Goal: Information Seeking & Learning: Find specific fact

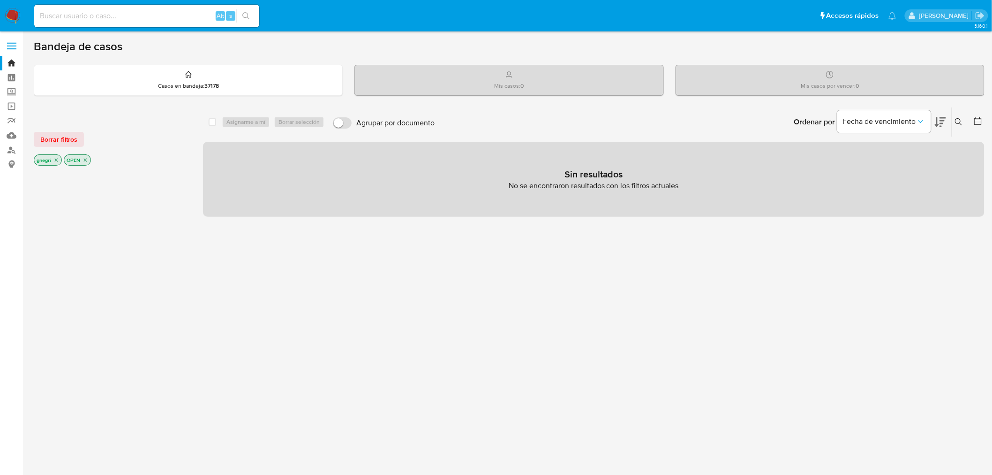
click at [54, 159] on icon "close-filter" at bounding box center [56, 160] width 6 height 6
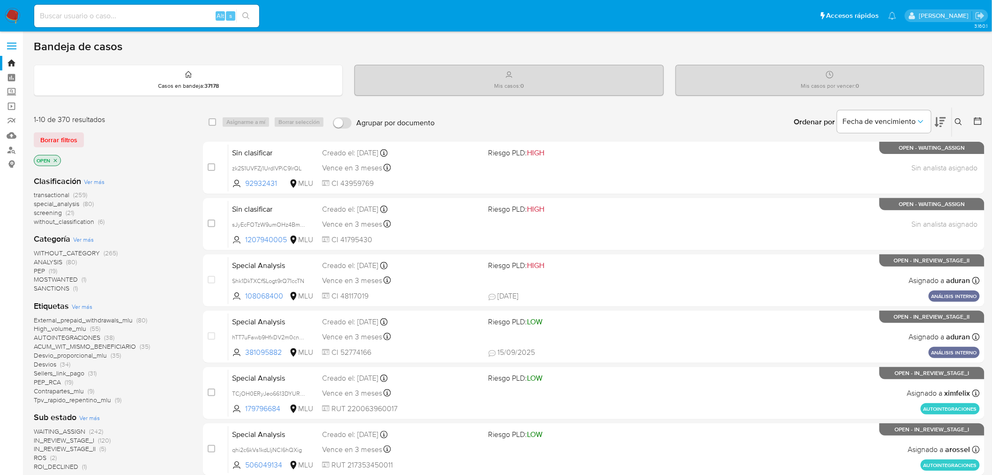
click at [54, 159] on icon "close-filter" at bounding box center [55, 160] width 3 height 3
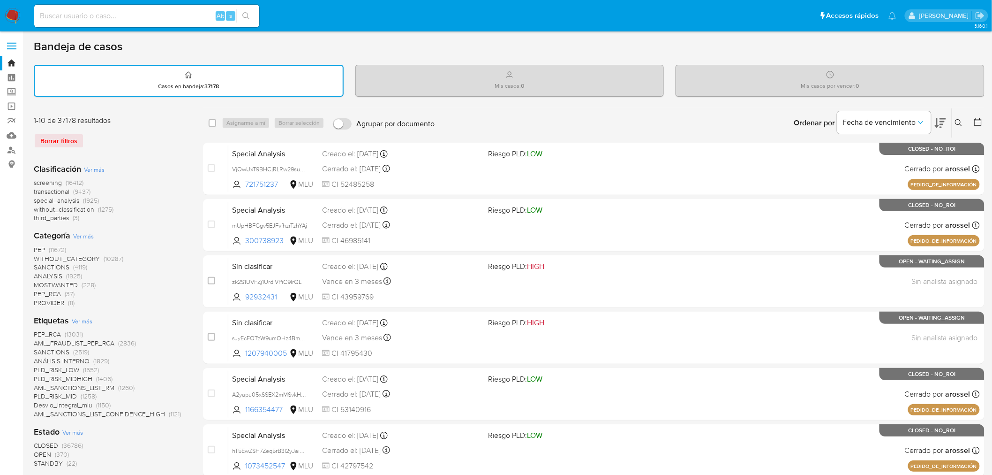
click at [977, 123] on icon at bounding box center [978, 121] width 9 height 9
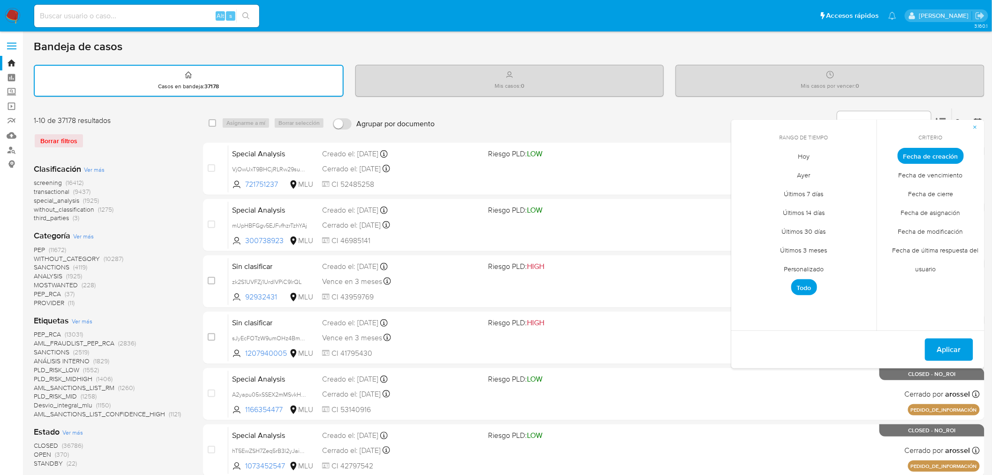
click at [946, 192] on span "Fecha de cierre" at bounding box center [931, 193] width 65 height 19
click at [802, 267] on span "Personalizado" at bounding box center [805, 268] width 60 height 19
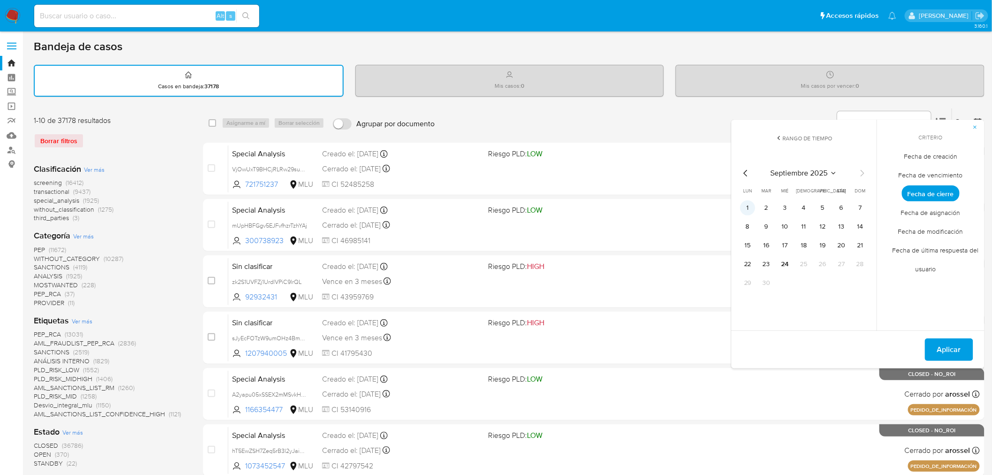
click at [747, 202] on button "1" at bounding box center [748, 207] width 15 height 15
click at [794, 257] on tr "22 23 24 25 26 27 28" at bounding box center [805, 264] width 128 height 15
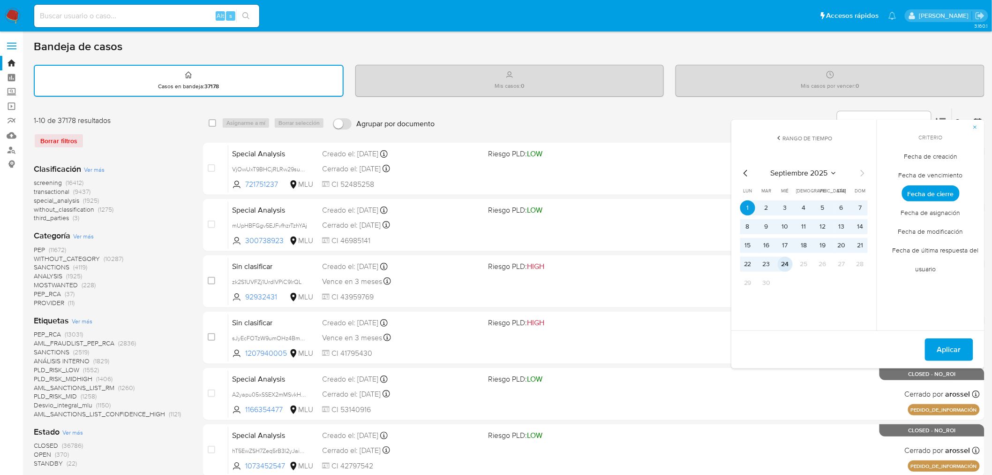
click at [787, 261] on button "24" at bounding box center [785, 264] width 15 height 15
click at [962, 346] on button "Aplicar" at bounding box center [949, 349] width 48 height 23
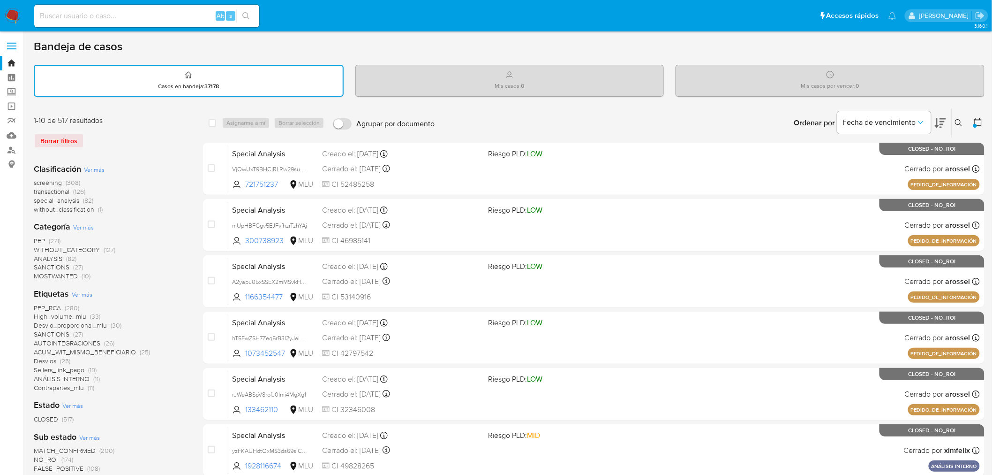
scroll to position [335, 0]
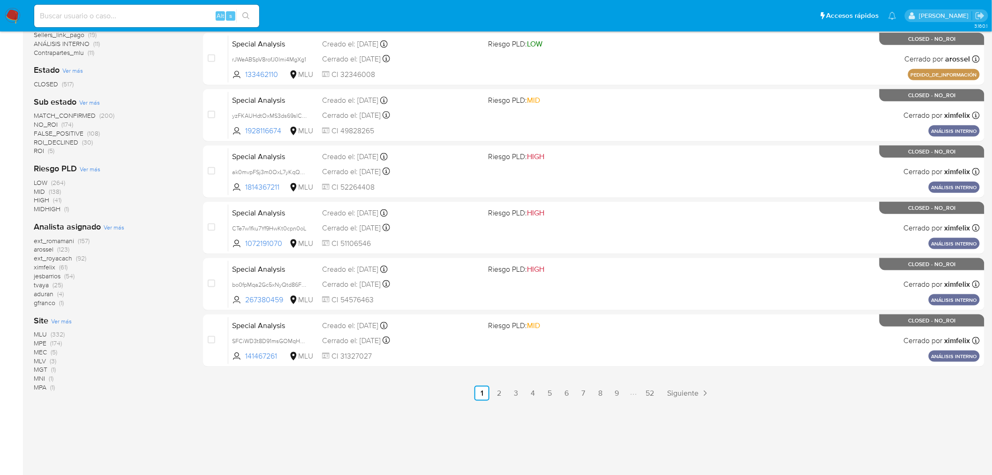
click at [39, 331] on span "MLU" at bounding box center [40, 333] width 13 height 9
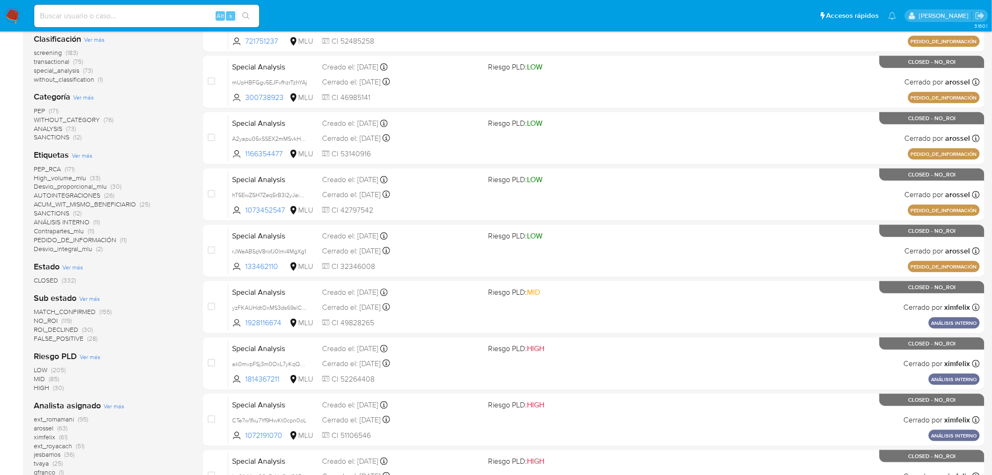
scroll to position [143, 0]
click at [79, 16] on input at bounding box center [146, 16] width 225 height 12
paste input "141063037"
type input "141063037"
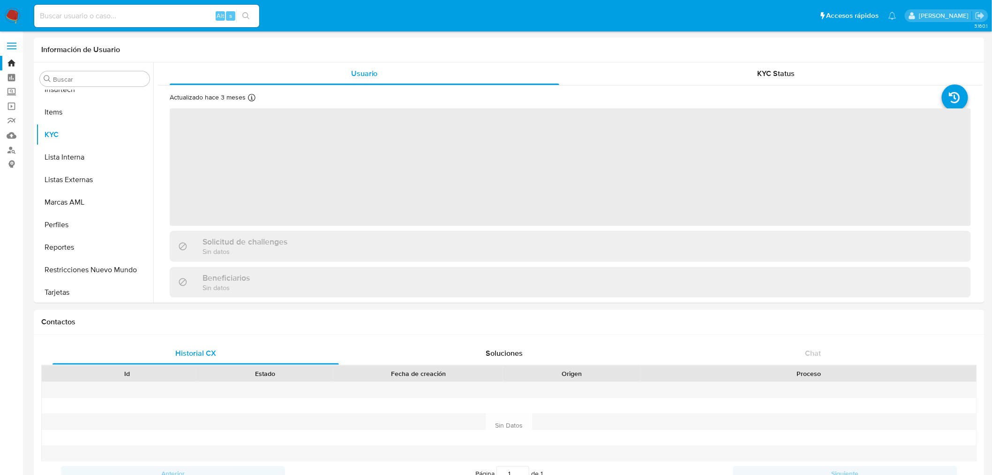
scroll to position [463, 0]
select select "10"
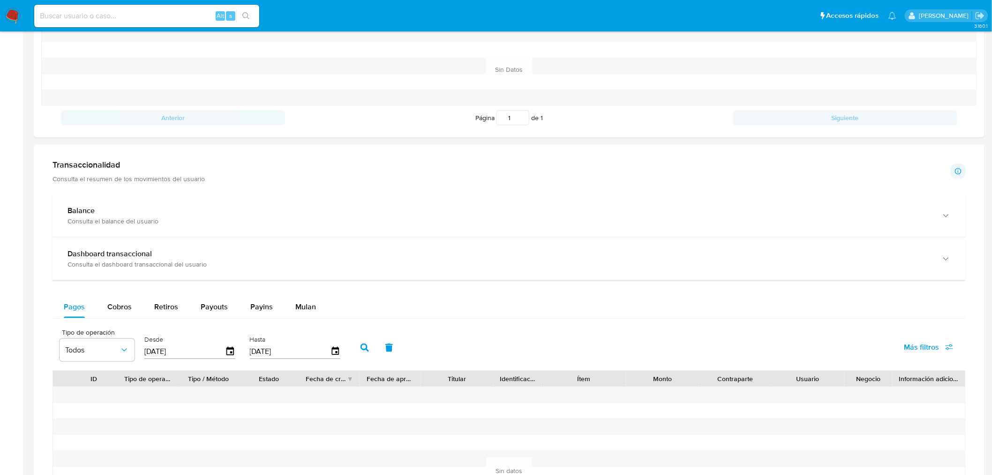
scroll to position [469, 0]
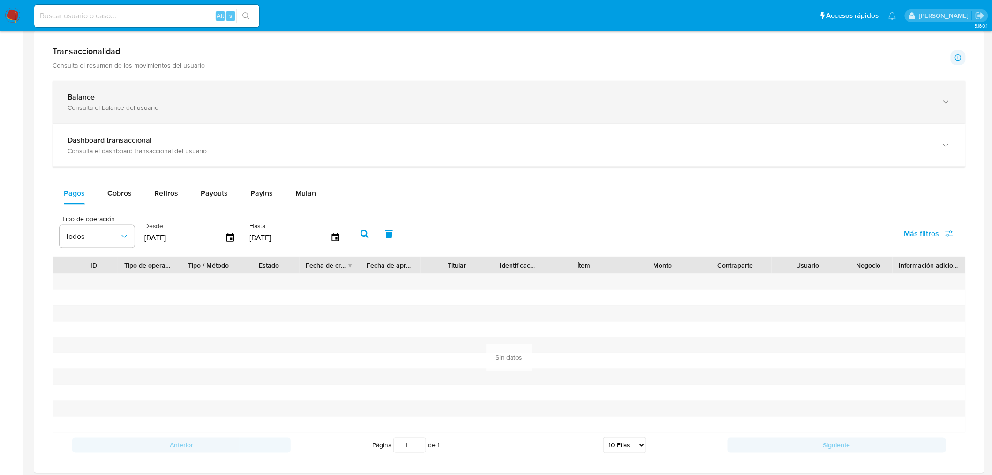
click at [175, 101] on div "Balance" at bounding box center [500, 96] width 865 height 9
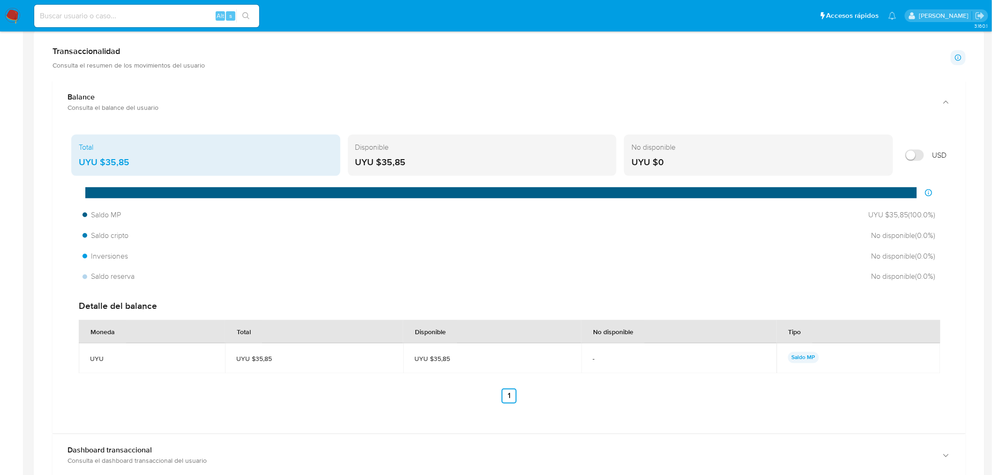
click at [11, 15] on img at bounding box center [13, 16] width 16 height 16
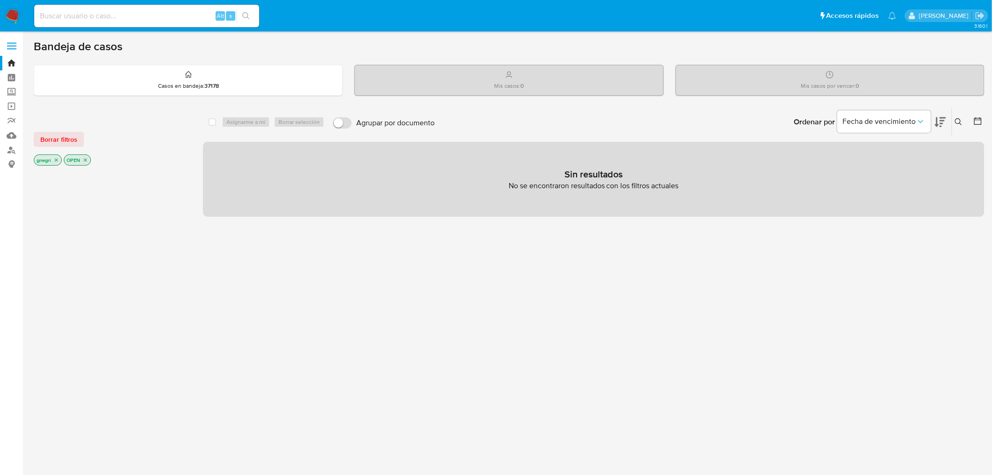
click at [82, 5] on div "Alt s" at bounding box center [146, 16] width 225 height 23
click at [85, 10] on input at bounding box center [146, 16] width 225 height 12
paste input "142737605"
type input "142737605"
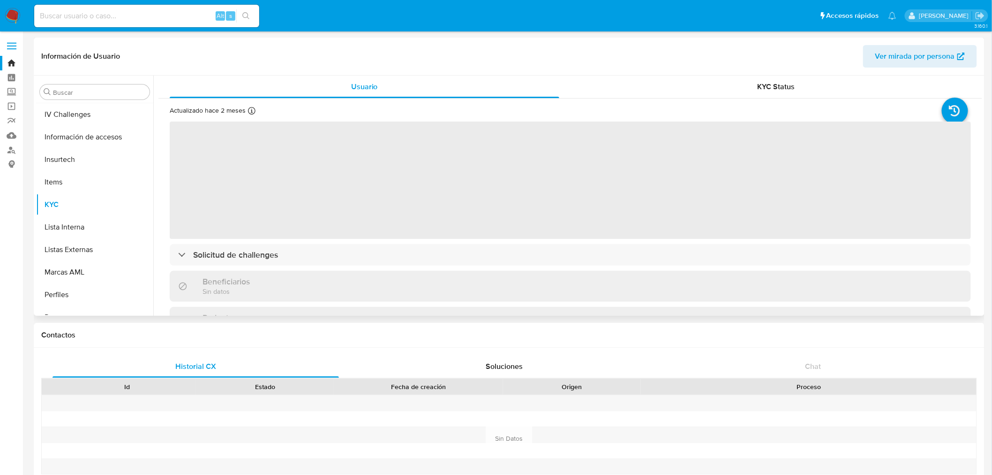
scroll to position [307, 0]
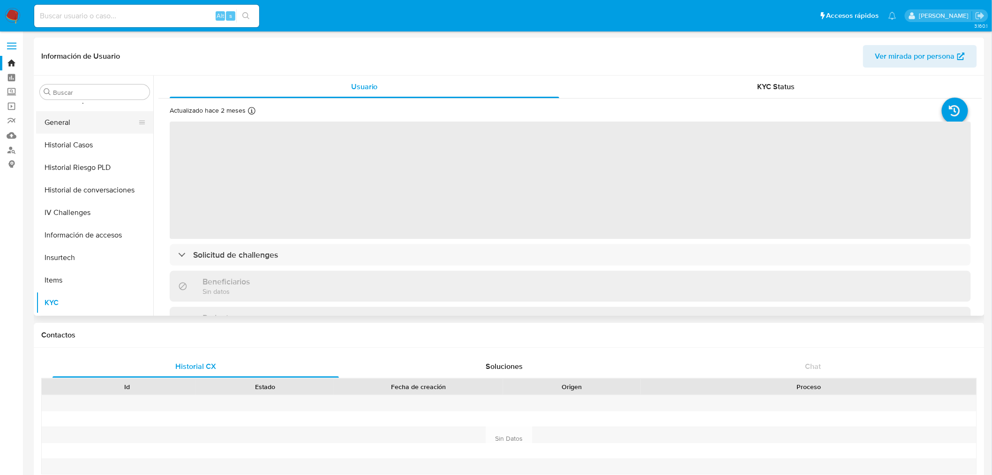
click at [79, 127] on button "General" at bounding box center [91, 122] width 110 height 23
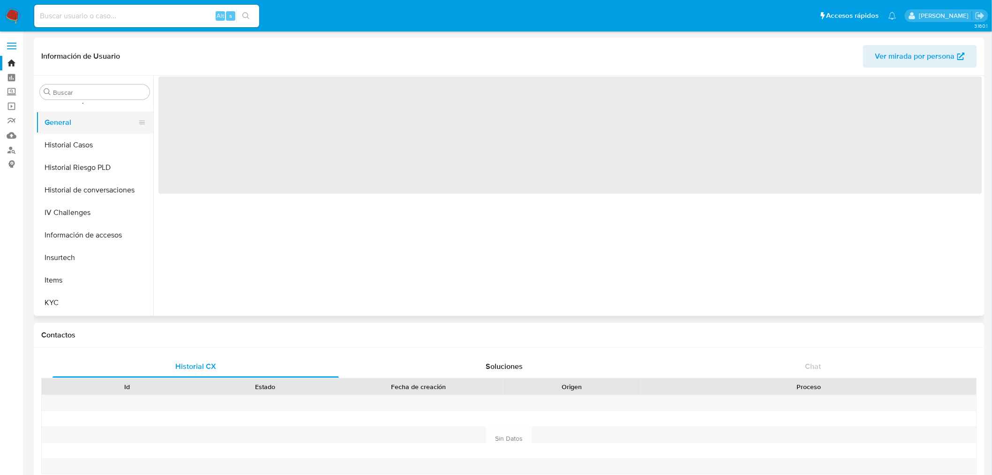
select select "10"
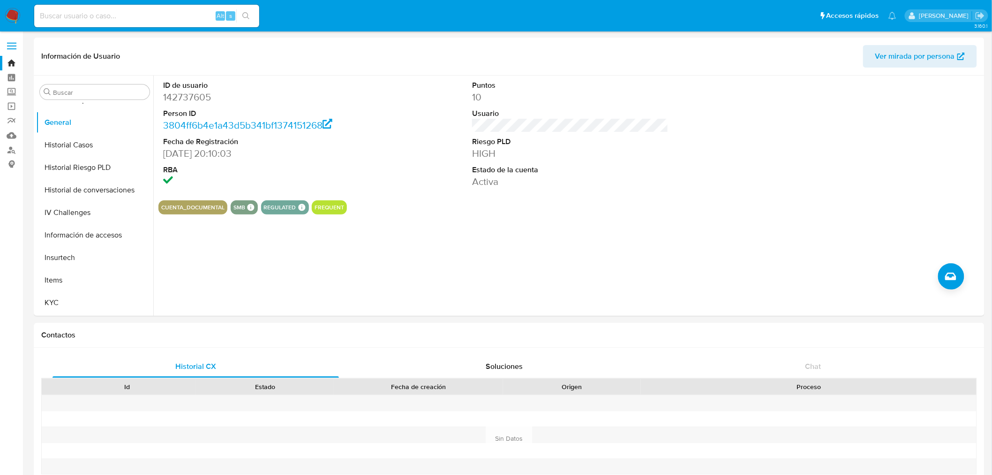
click at [70, 13] on input at bounding box center [146, 16] width 225 height 12
paste input "27774728"
type input "27774728"
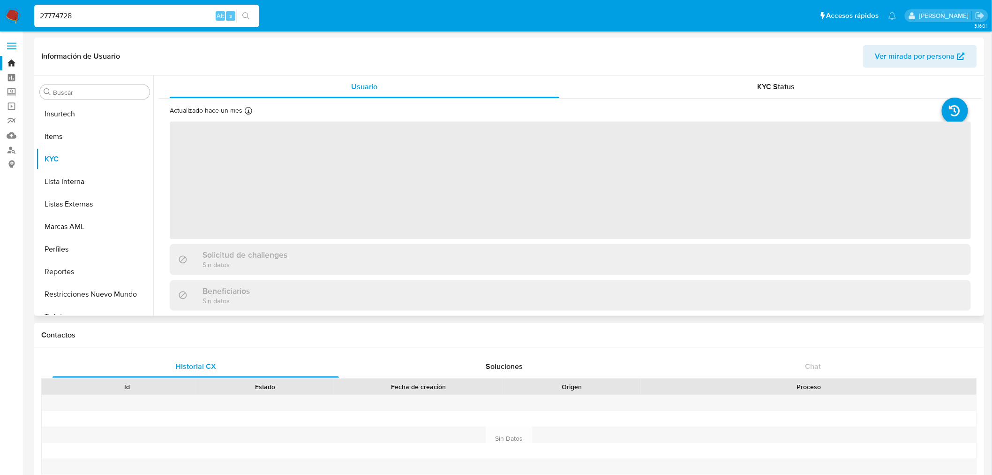
scroll to position [463, 0]
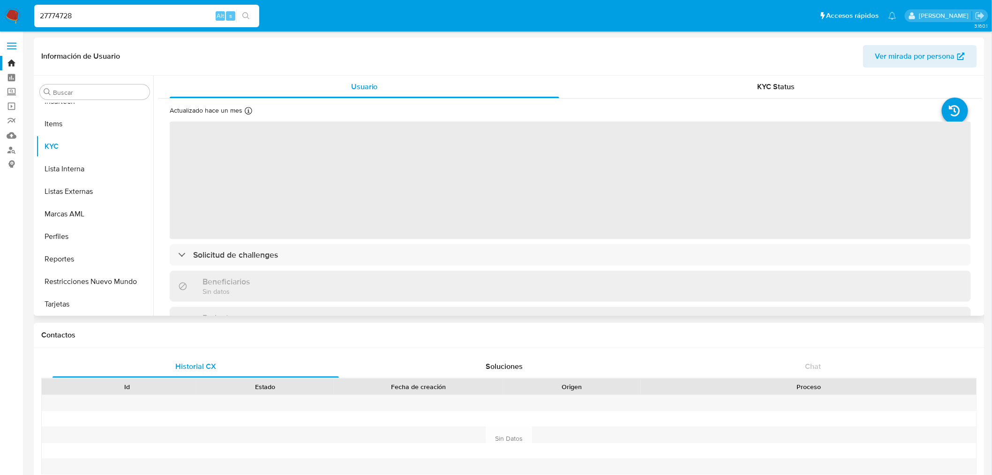
select select "10"
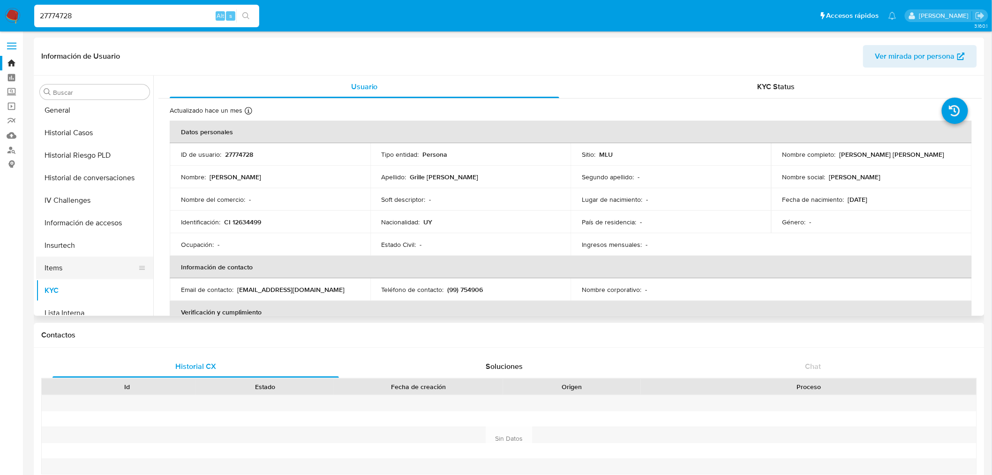
scroll to position [307, 0]
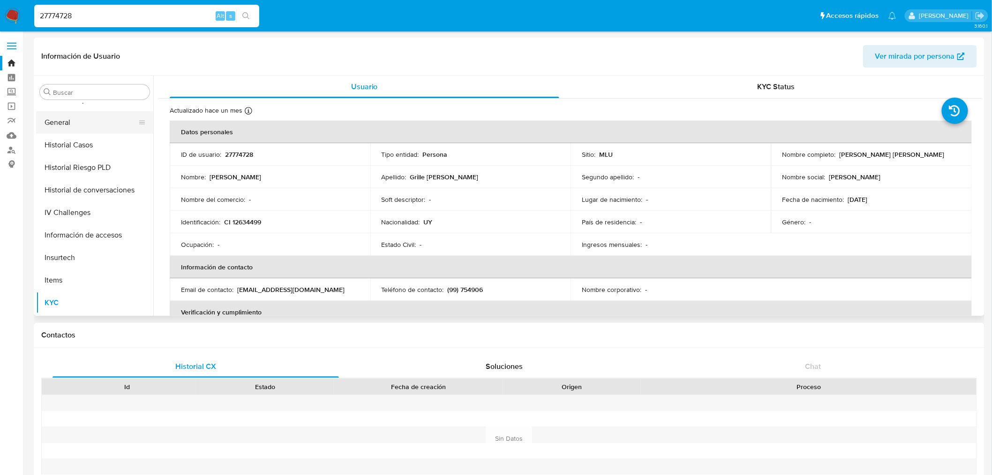
click at [95, 121] on button "General" at bounding box center [91, 122] width 110 height 23
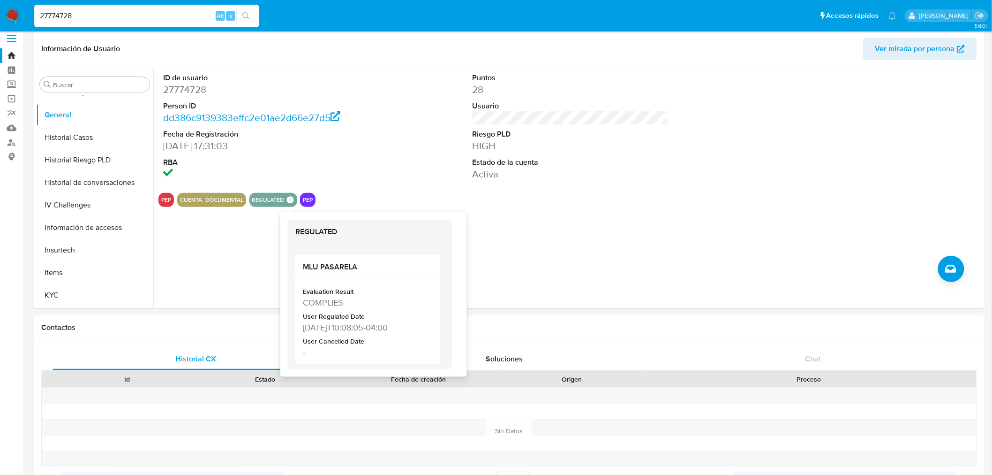
scroll to position [208, 0]
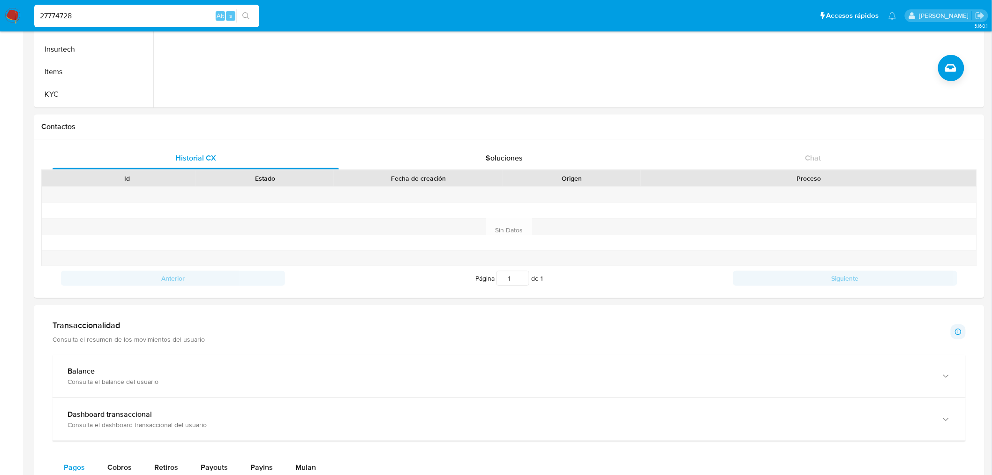
click at [64, 16] on input "27774728" at bounding box center [146, 16] width 225 height 12
click at [81, 8] on div "27774728 Alt s" at bounding box center [146, 16] width 225 height 23
click at [81, 15] on input "27774728" at bounding box center [146, 16] width 225 height 12
paste input "35632129"
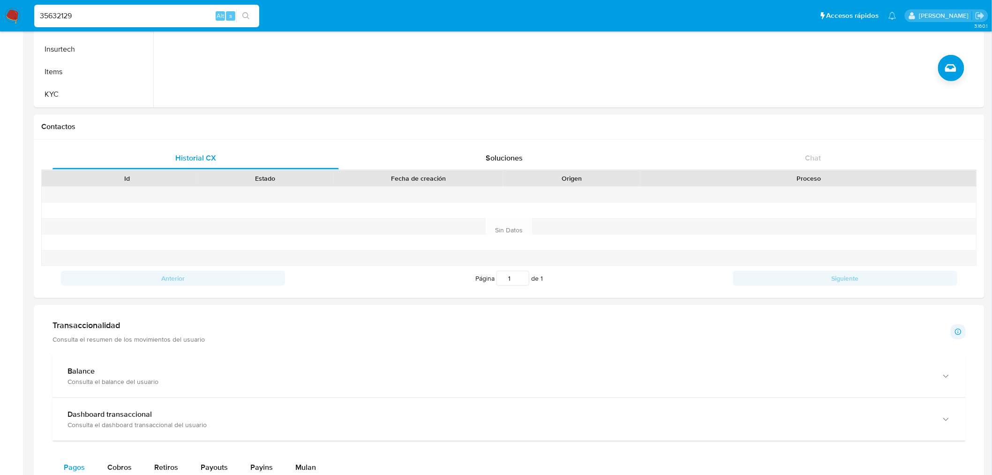
type input "35632129"
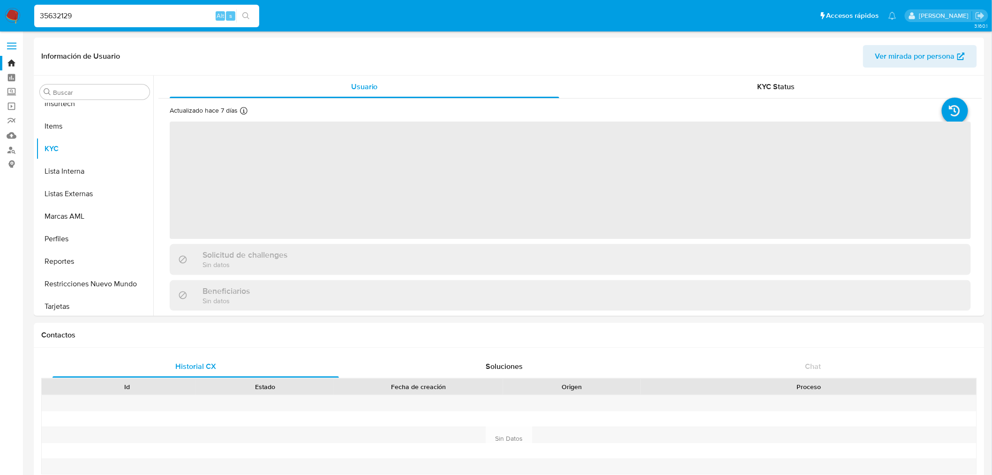
scroll to position [463, 0]
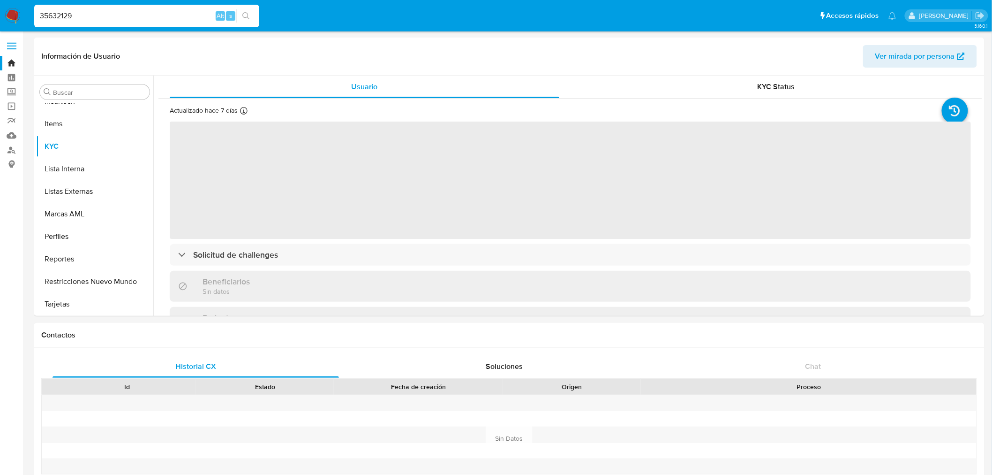
select select "10"
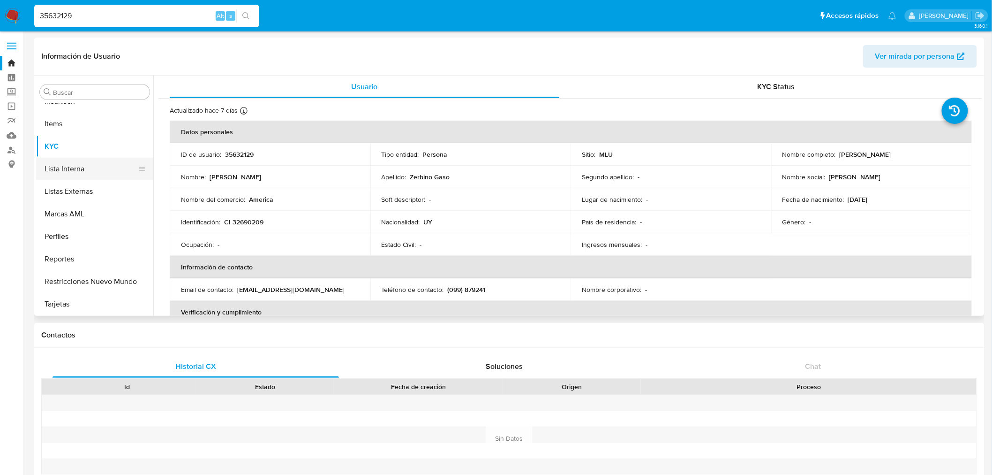
scroll to position [203, 0]
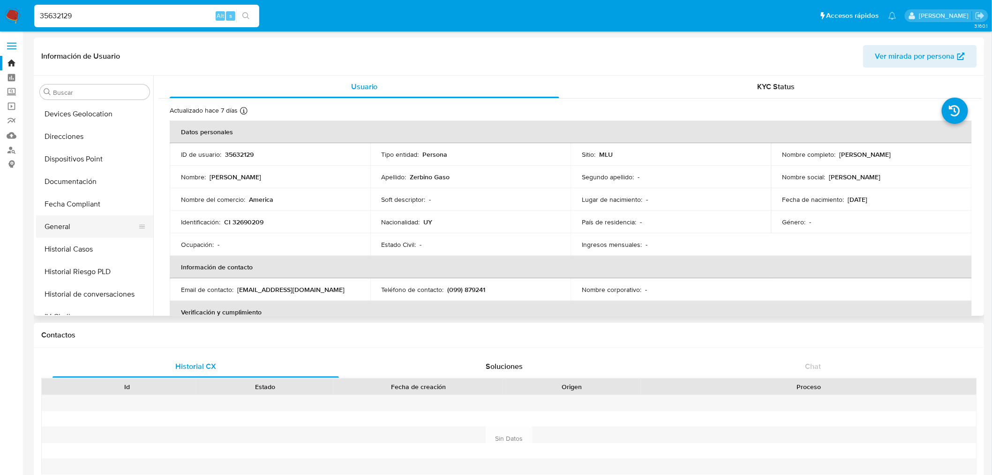
click at [83, 228] on button "General" at bounding box center [91, 226] width 110 height 23
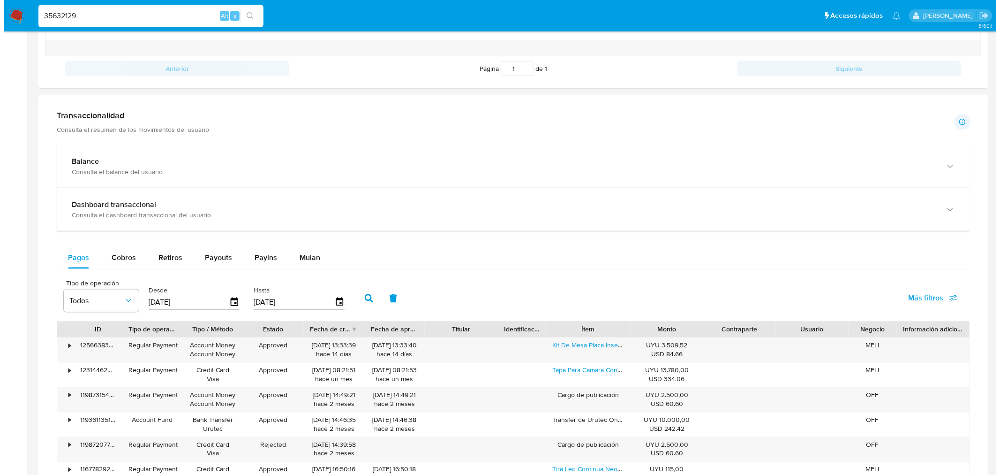
scroll to position [469, 0]
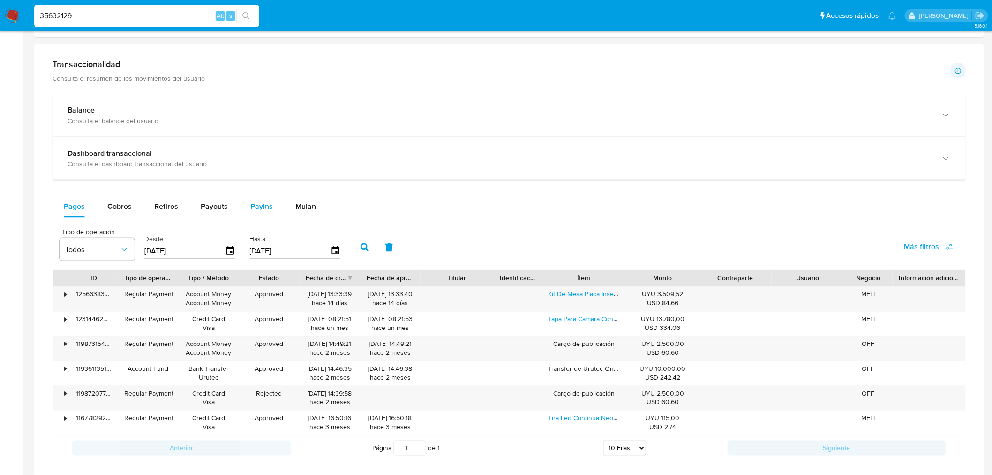
click at [263, 212] on span "Payins" at bounding box center [261, 206] width 23 height 11
select select "10"
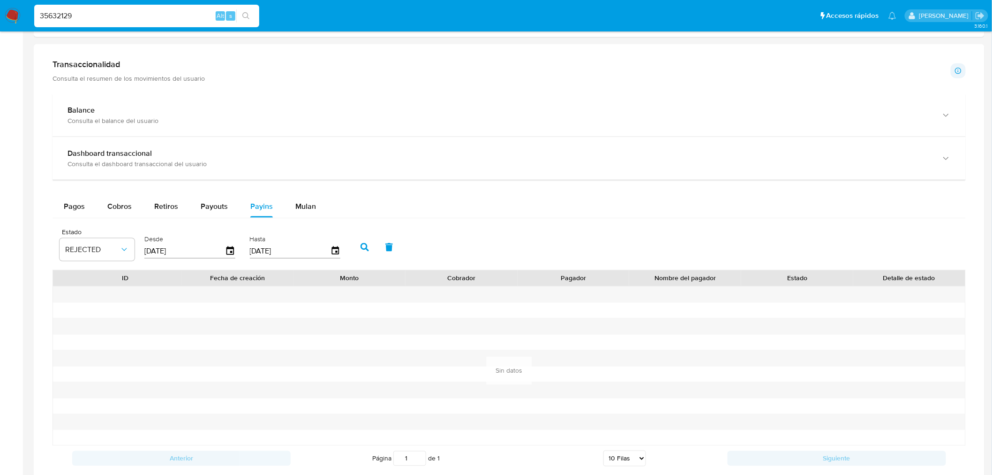
click at [194, 252] on input "[DATE]" at bounding box center [184, 250] width 81 height 15
click at [193, 252] on input "[DATE]" at bounding box center [184, 250] width 81 height 15
click at [97, 250] on span "REJECTED" at bounding box center [92, 249] width 54 height 9
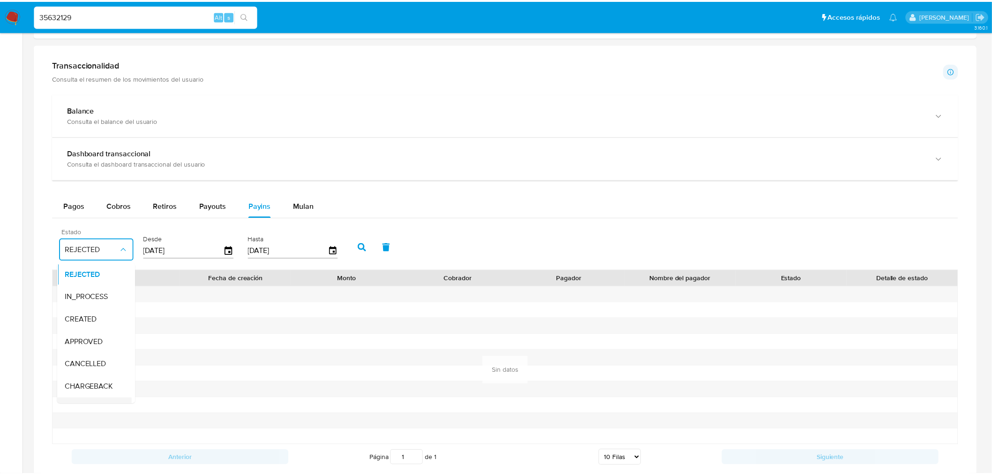
scroll to position [69, 0]
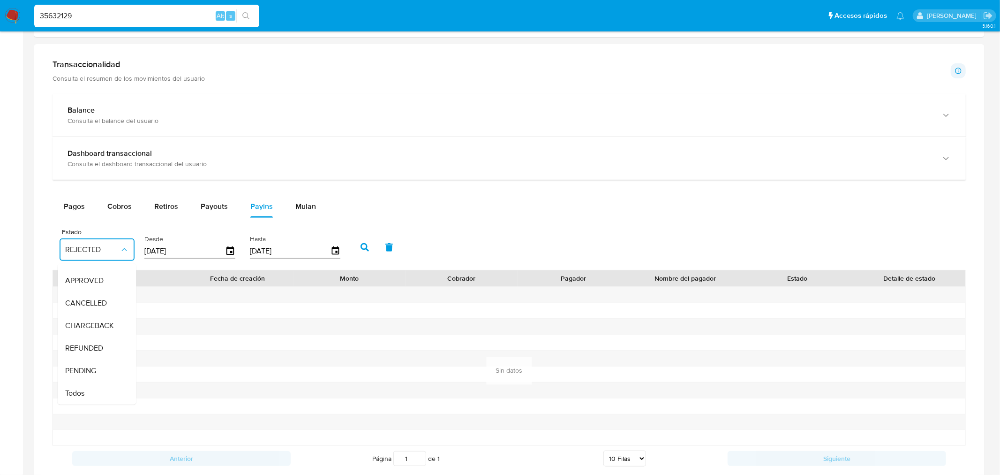
click at [99, 386] on div "Todos" at bounding box center [92, 393] width 54 height 23
click at [356, 247] on button "button" at bounding box center [365, 247] width 24 height 23
